Goal: Check status: Check status

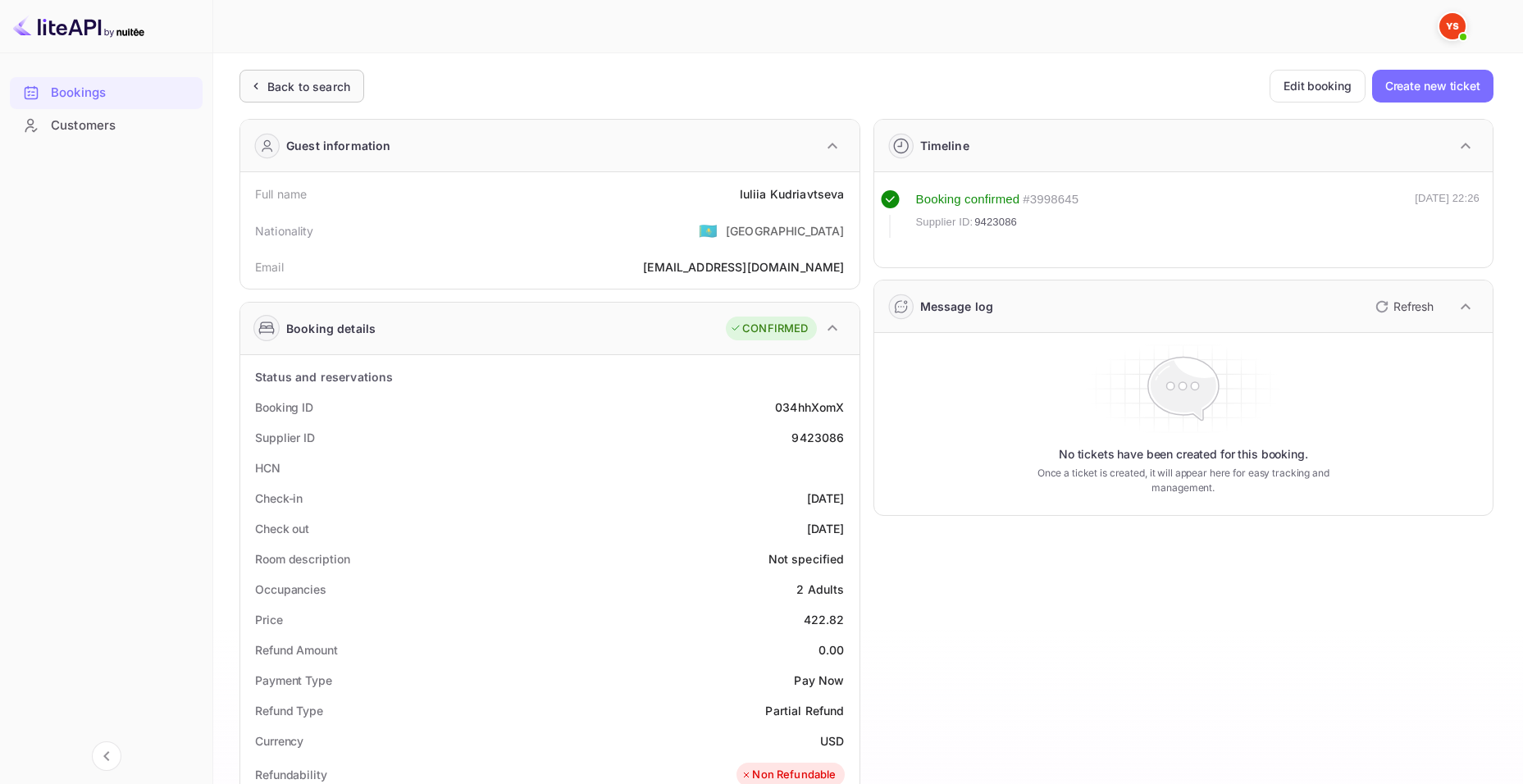
click at [300, 93] on div "Back to search" at bounding box center [308, 86] width 83 height 17
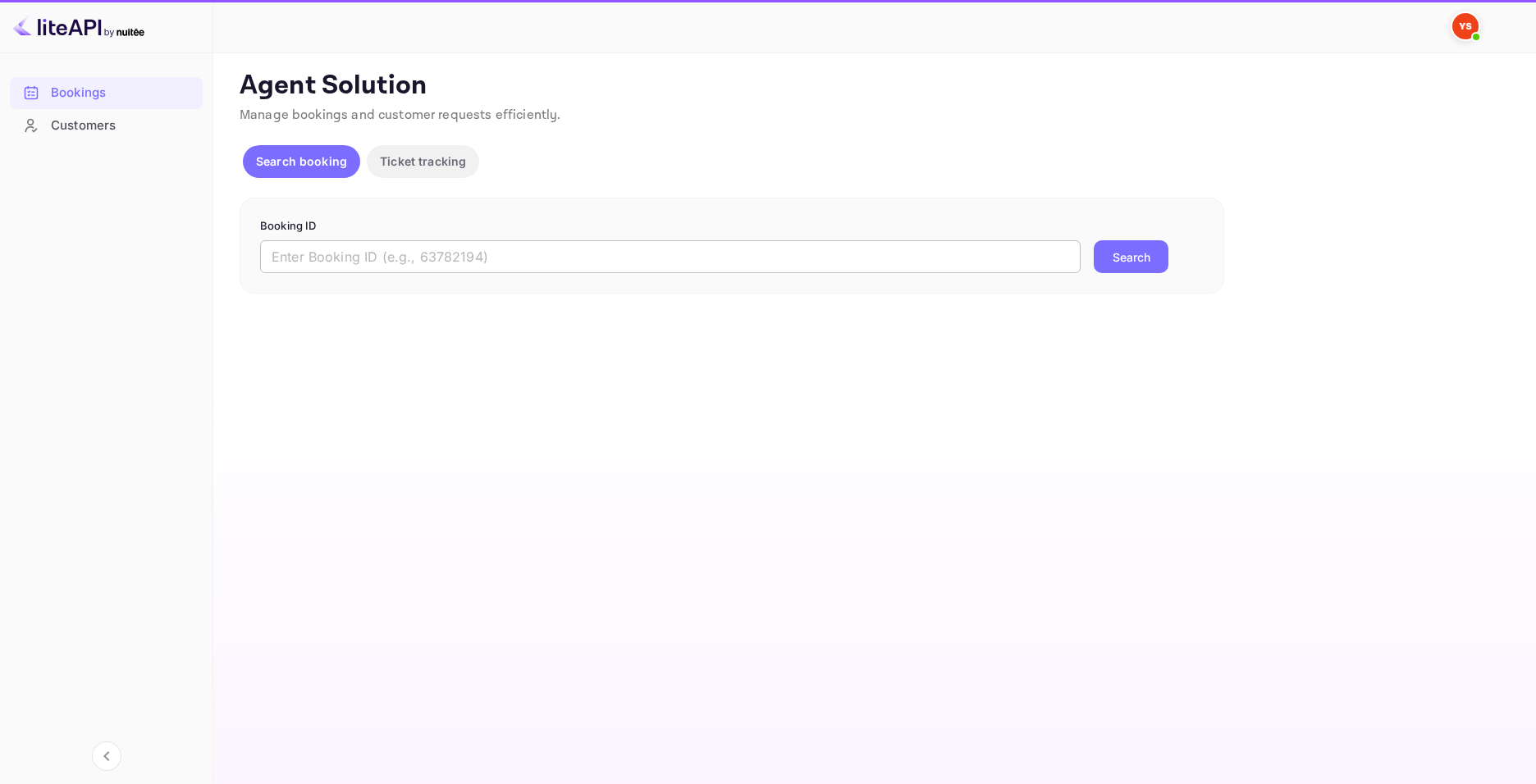
click at [449, 260] on input "text" at bounding box center [670, 257] width 820 height 33
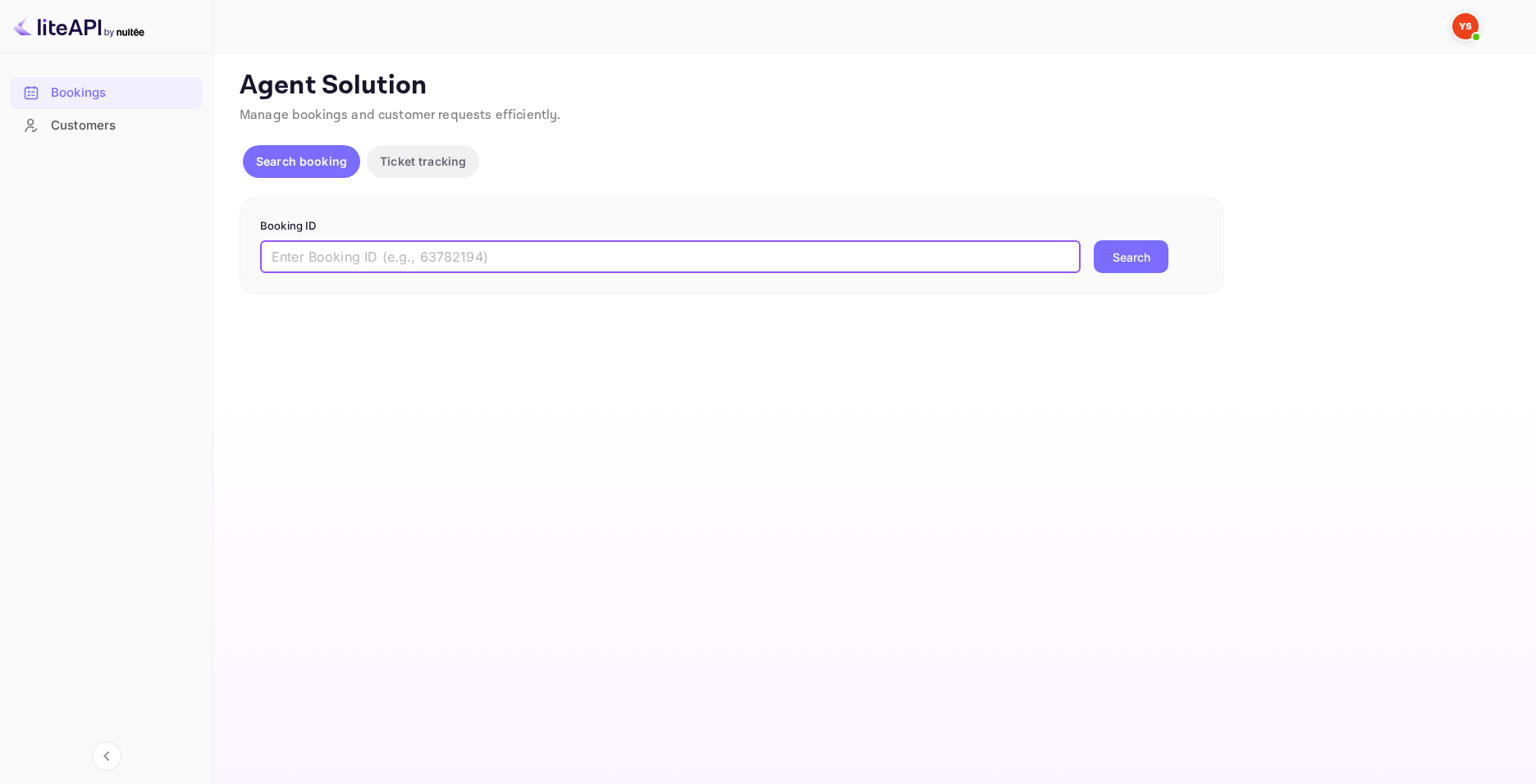
paste input "9433665"
type input "9433665"
click at [1148, 264] on button "Search" at bounding box center [1130, 257] width 74 height 33
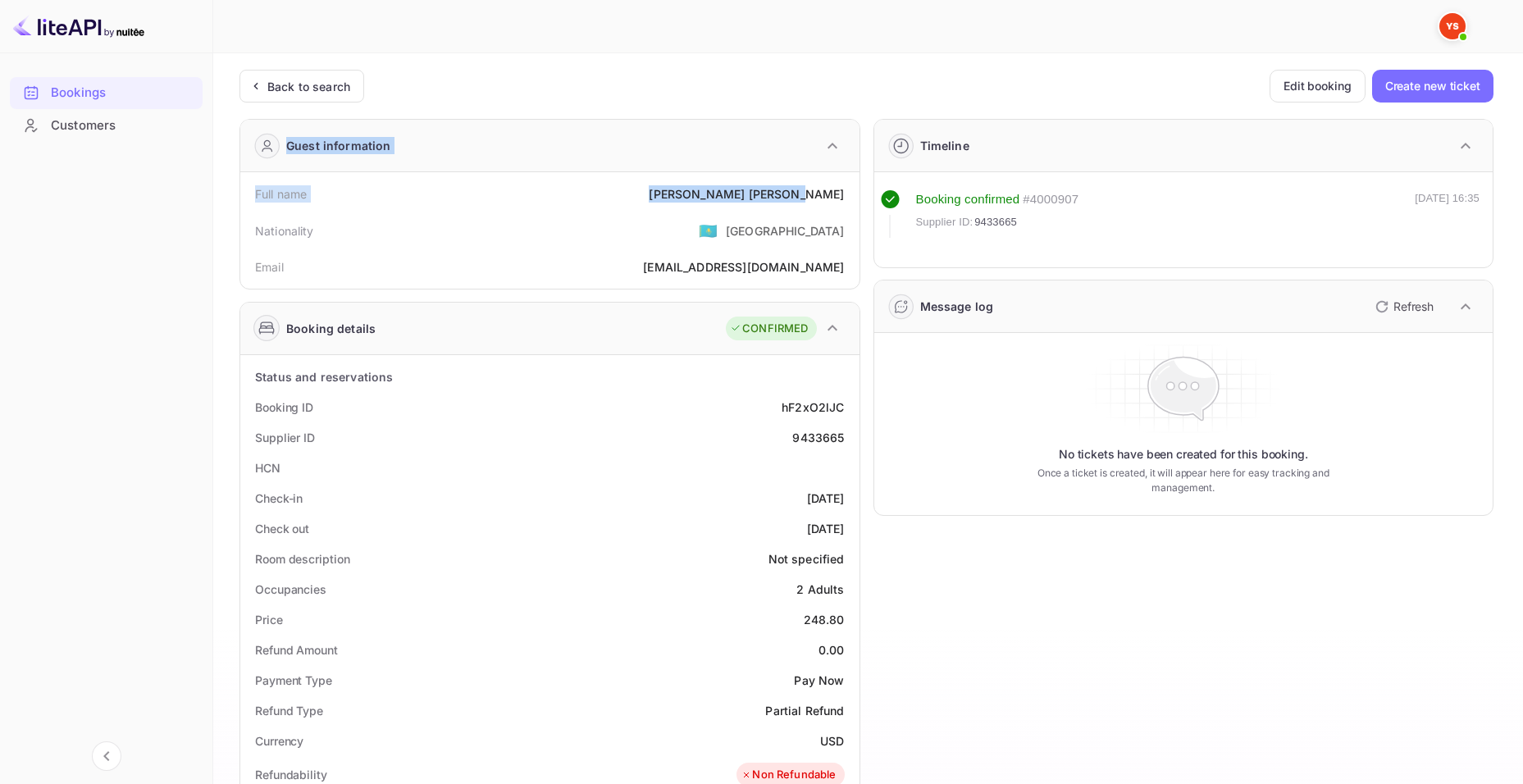
drag, startPoint x: 741, startPoint y: 193, endPoint x: 845, endPoint y: 187, distance: 104.2
click at [731, 188] on div "Full name [PERSON_NAME]" at bounding box center [550, 193] width 606 height 30
drag, startPoint x: 743, startPoint y: 184, endPoint x: 851, endPoint y: 196, distance: 108.7
click at [851, 196] on div "Full name [PERSON_NAME]" at bounding box center [550, 193] width 606 height 30
copy div "[PERSON_NAME]"
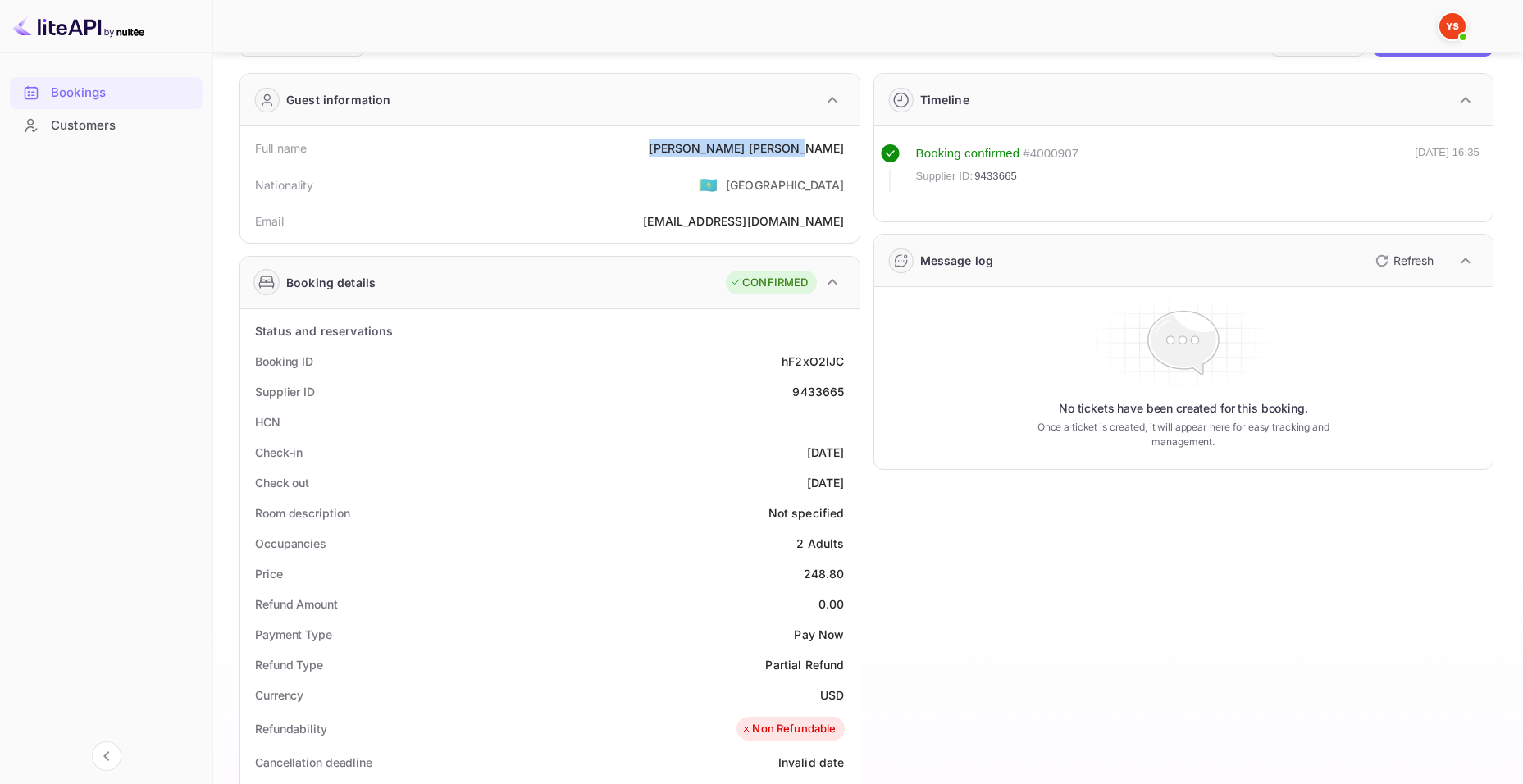
scroll to position [328, 0]
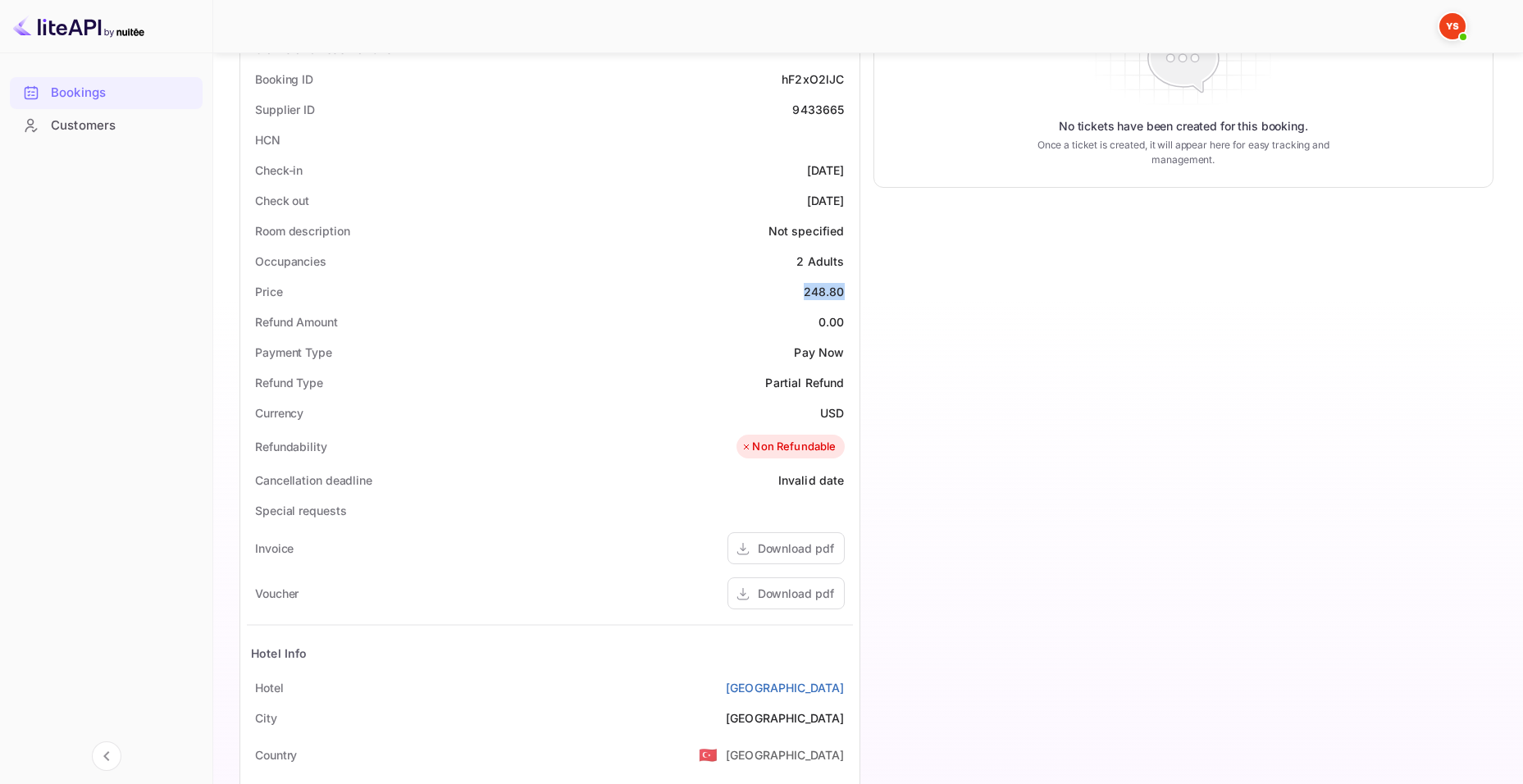
drag, startPoint x: 799, startPoint y: 295, endPoint x: 848, endPoint y: 285, distance: 50.0
click at [848, 285] on div "Price 248.80" at bounding box center [550, 291] width 606 height 30
copy div "248.80"
drag, startPoint x: 815, startPoint y: 414, endPoint x: 845, endPoint y: 401, distance: 32.7
click at [845, 401] on div "Currency USD" at bounding box center [550, 413] width 606 height 30
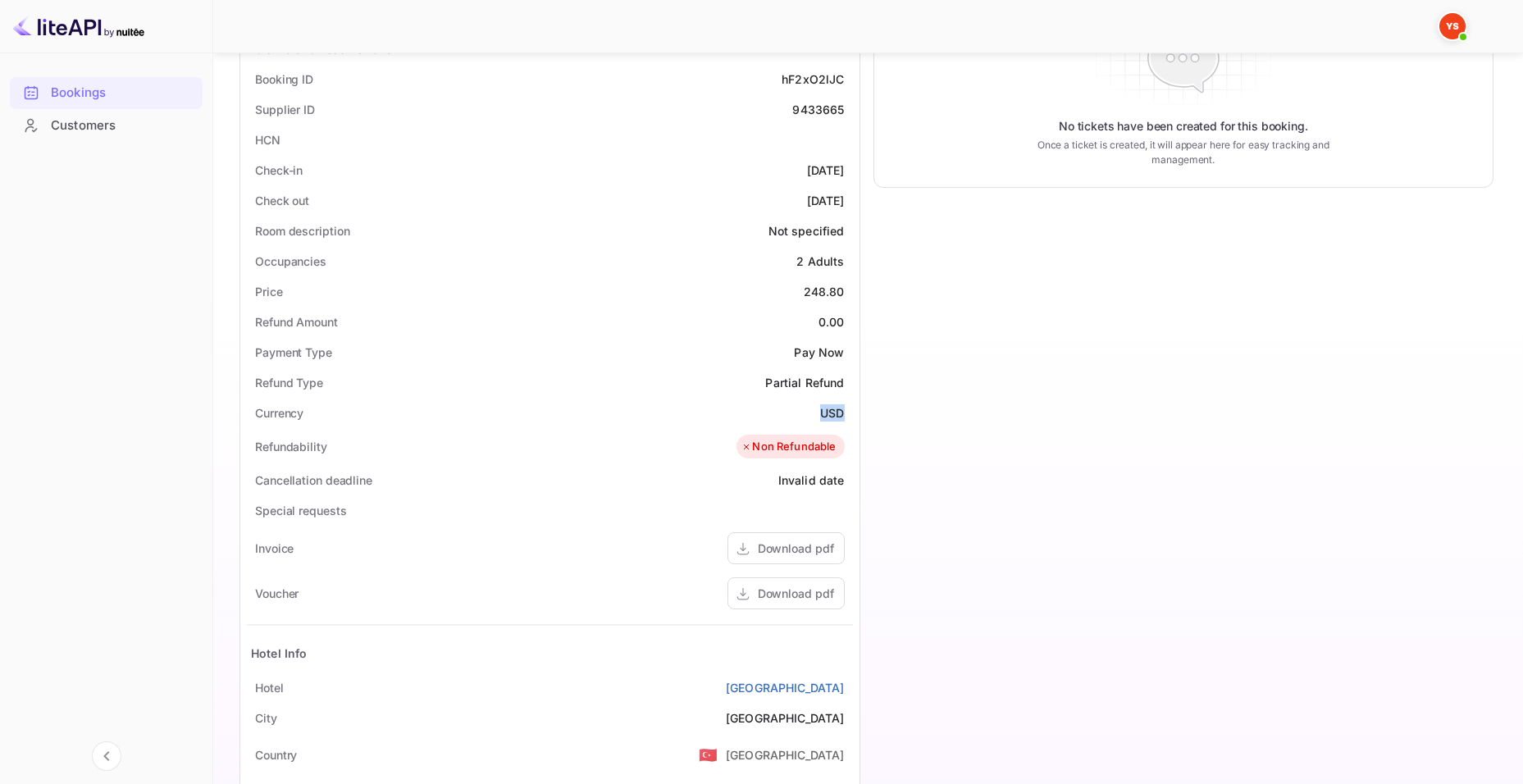
copy div "USD"
